Goal: Information Seeking & Learning: Learn about a topic

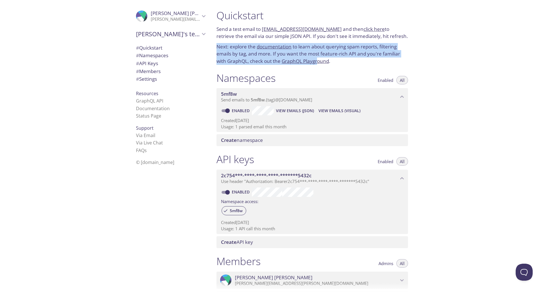
drag, startPoint x: 217, startPoint y: 45, endPoint x: 327, endPoint y: 61, distance: 111.0
click at [321, 59] on div "Quickstart Send a test email to [EMAIL_ADDRESS][DOMAIN_NAME] and then click her…" at bounding box center [312, 37] width 201 height 63
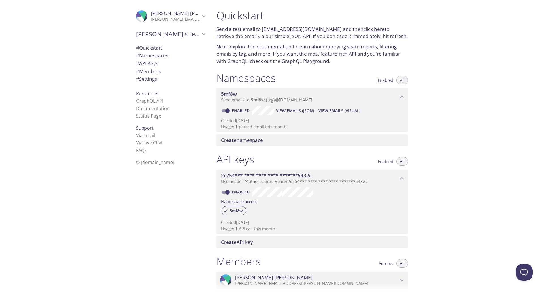
click at [350, 65] on div "Quickstart Send a test email to [EMAIL_ADDRESS][DOMAIN_NAME] and then click her…" at bounding box center [312, 37] width 201 height 63
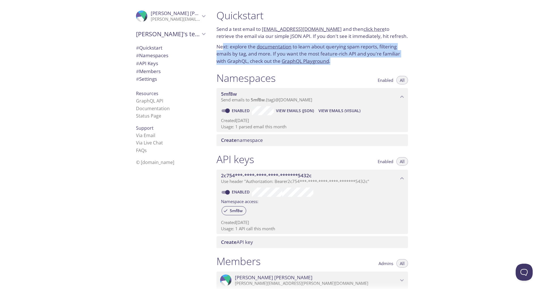
drag, startPoint x: 341, startPoint y: 60, endPoint x: 212, endPoint y: 47, distance: 129.9
click at [219, 46] on p "Next: explore the documentation to learn about querying spam reports, filtering…" at bounding box center [311, 54] width 191 height 22
click at [353, 60] on p "Next: explore the documentation to learn about querying spam reports, filtering…" at bounding box center [311, 54] width 191 height 22
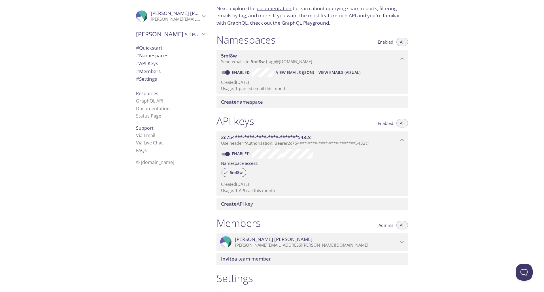
scroll to position [111, 0]
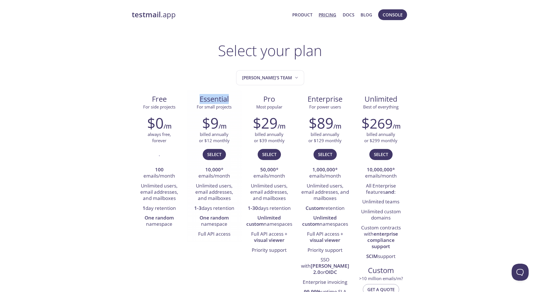
drag, startPoint x: 204, startPoint y: 98, endPoint x: 231, endPoint y: 99, distance: 27.2
click at [231, 99] on span "Essential" at bounding box center [214, 99] width 46 height 10
